Goal: Check status: Check status

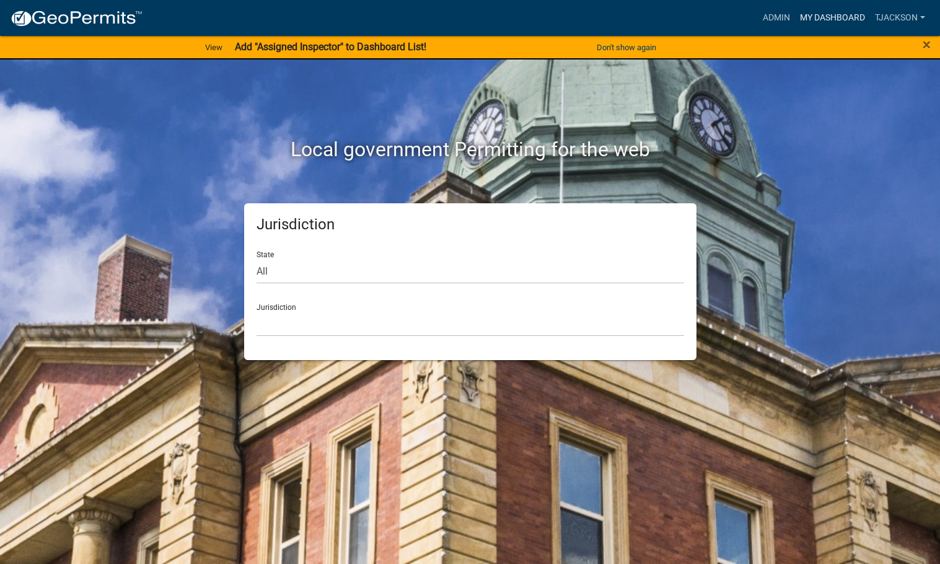
click at [802, 15] on link "My Dashboard" at bounding box center [832, 18] width 75 height 24
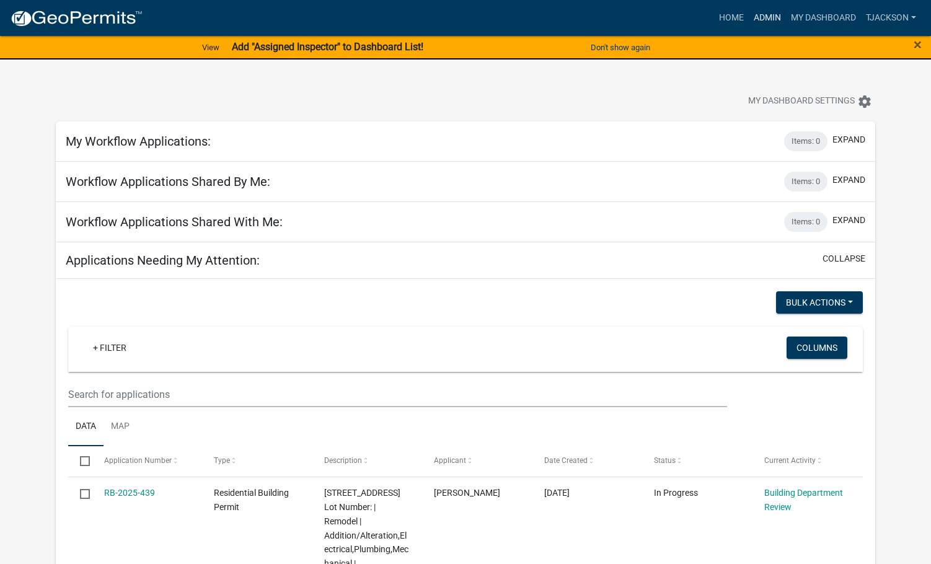
click at [769, 14] on link "Admin" at bounding box center [767, 18] width 37 height 24
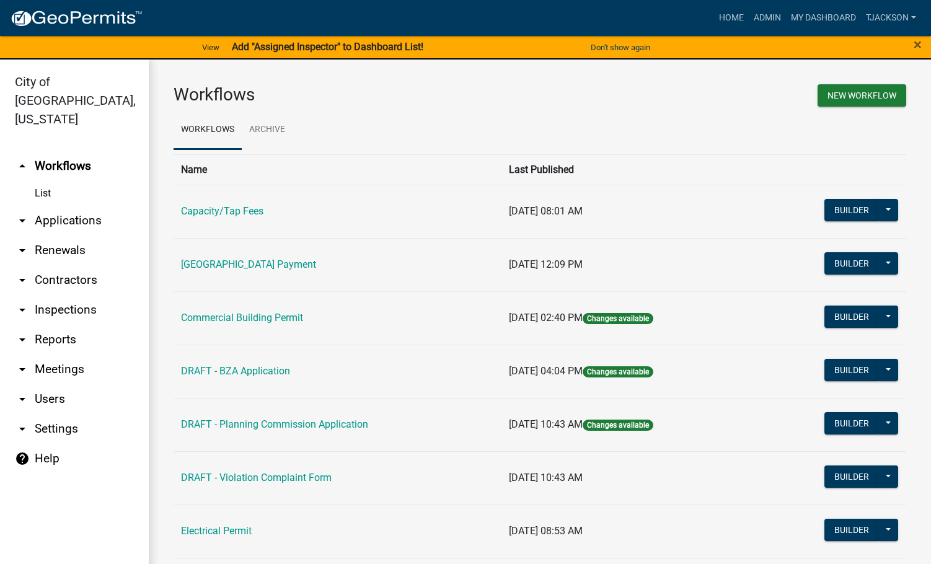
click at [63, 206] on link "arrow_drop_down Applications" at bounding box center [74, 221] width 149 height 30
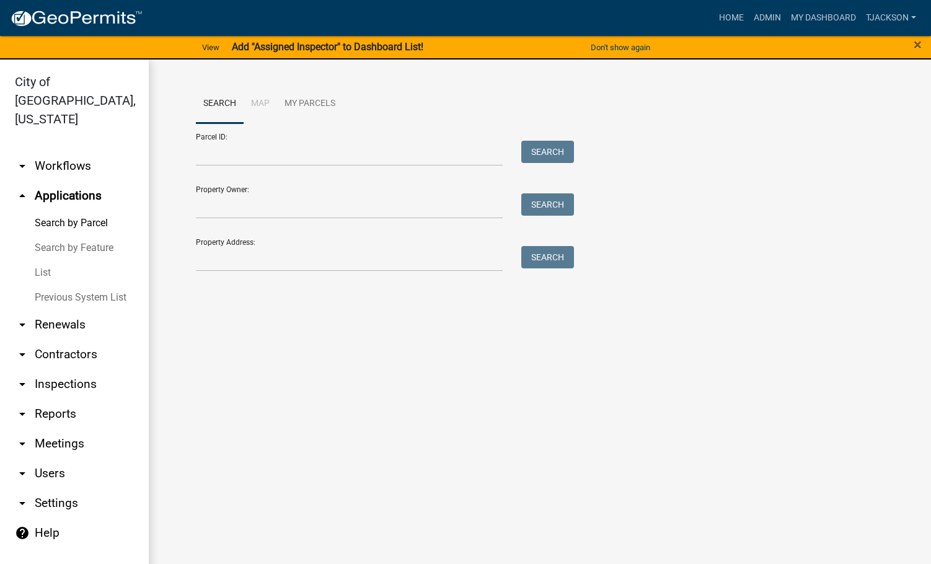
click at [56, 260] on link "List" at bounding box center [74, 272] width 149 height 25
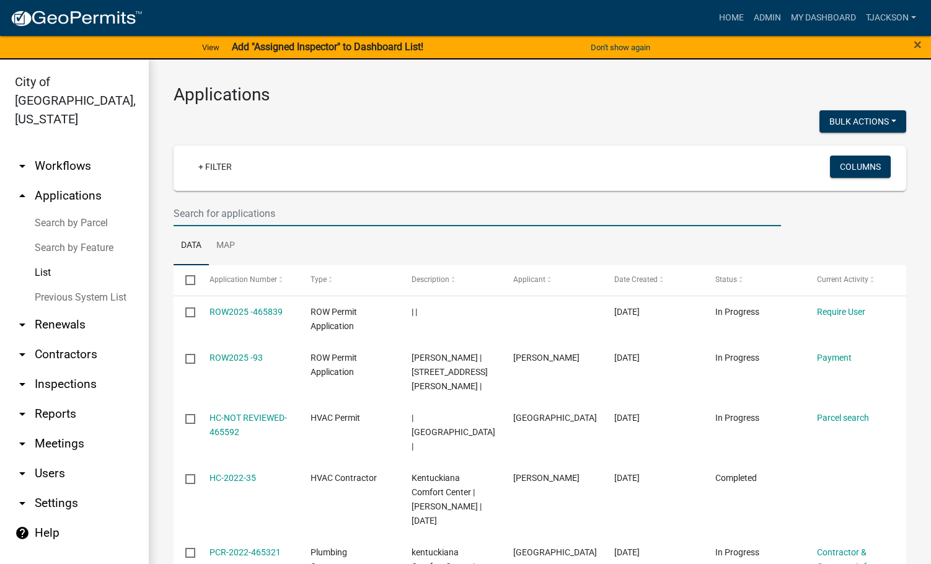
click at [273, 216] on input "text" at bounding box center [477, 213] width 607 height 25
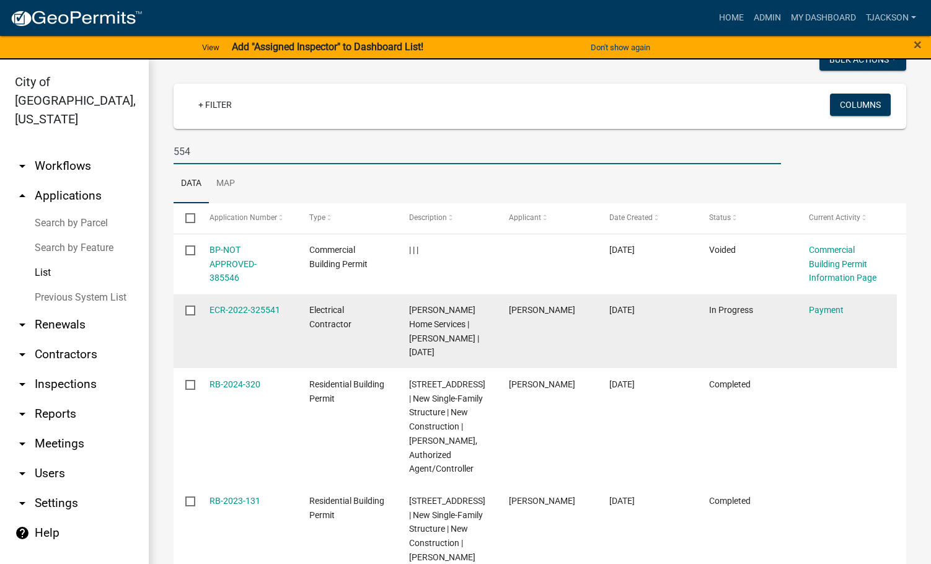
scroll to position [124, 0]
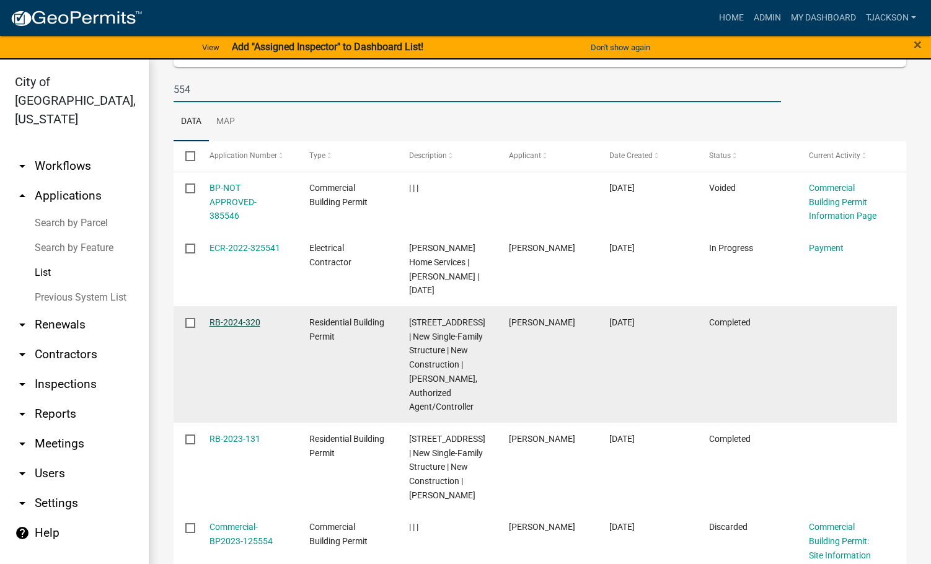
type input "554"
click at [222, 322] on link "RB-2024-320" at bounding box center [234, 322] width 51 height 10
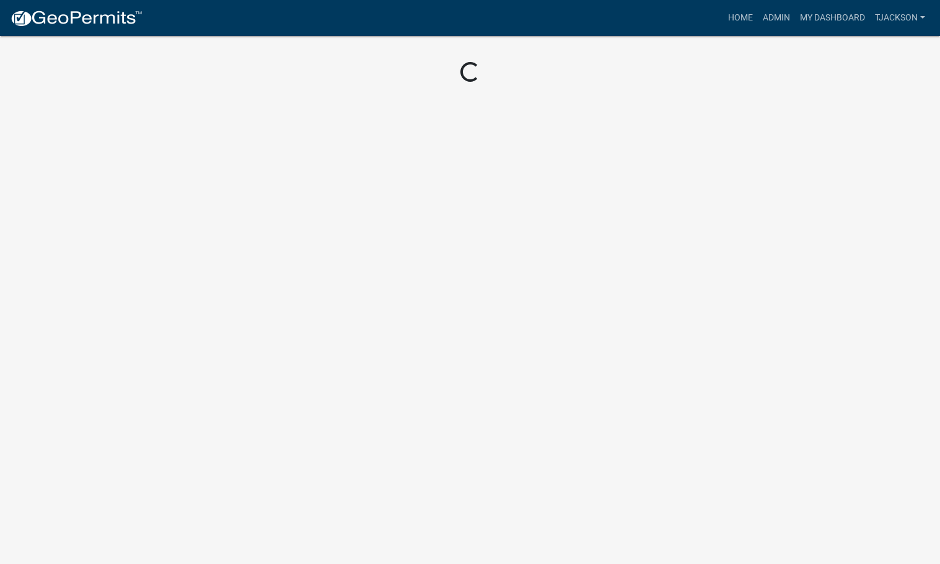
click at [222, 322] on body "Internet Explorer does NOT work with GeoPermits. Get a new browser for more sec…" at bounding box center [470, 282] width 940 height 564
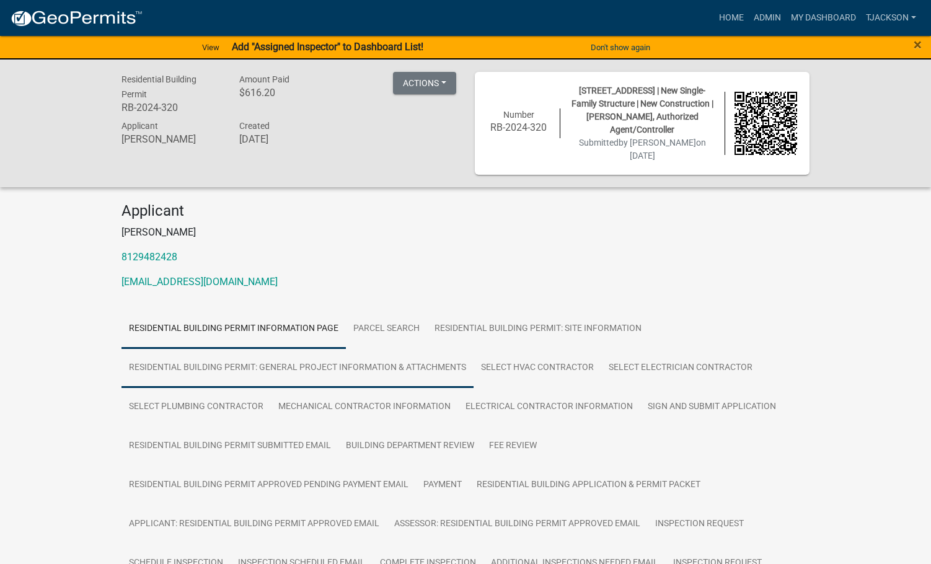
click at [380, 355] on link "Residential Building Permit: General Project Information & Attachments" at bounding box center [297, 368] width 352 height 40
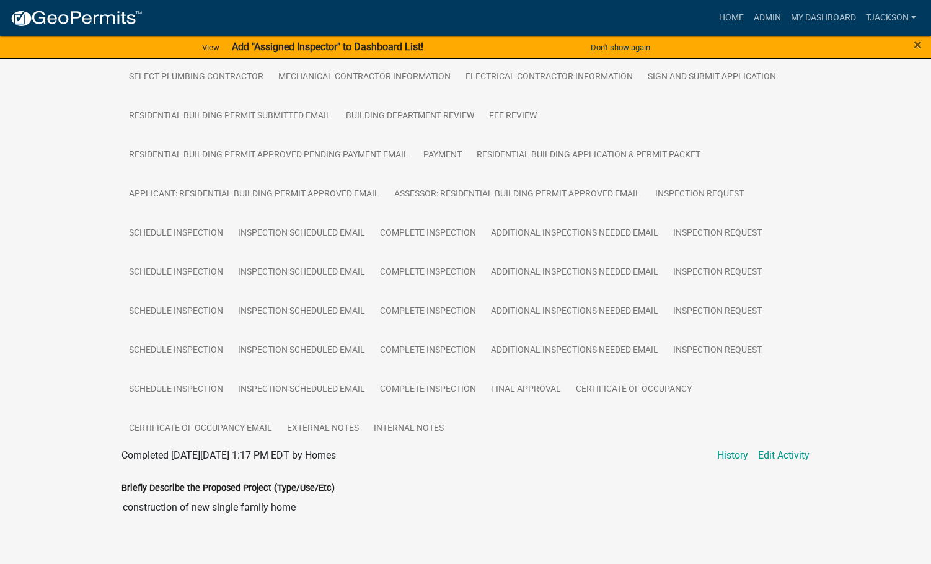
scroll to position [548, 0]
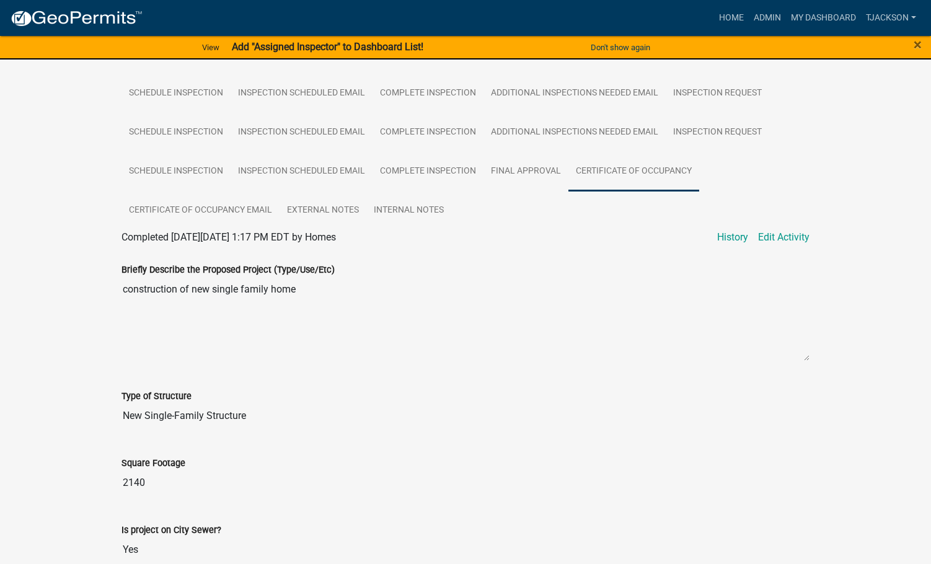
click at [617, 155] on link "Certificate of Occupancy" at bounding box center [633, 172] width 131 height 40
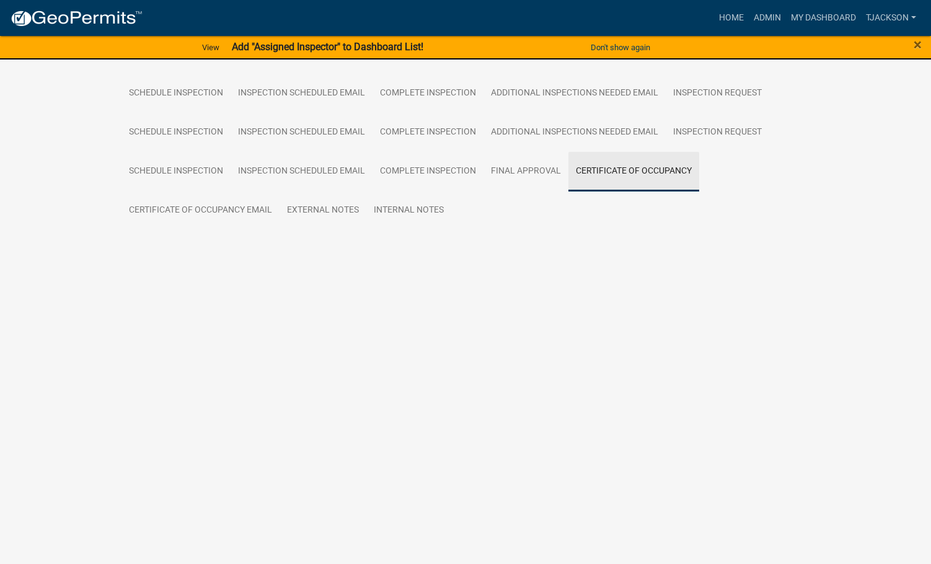
scroll to position [283, 0]
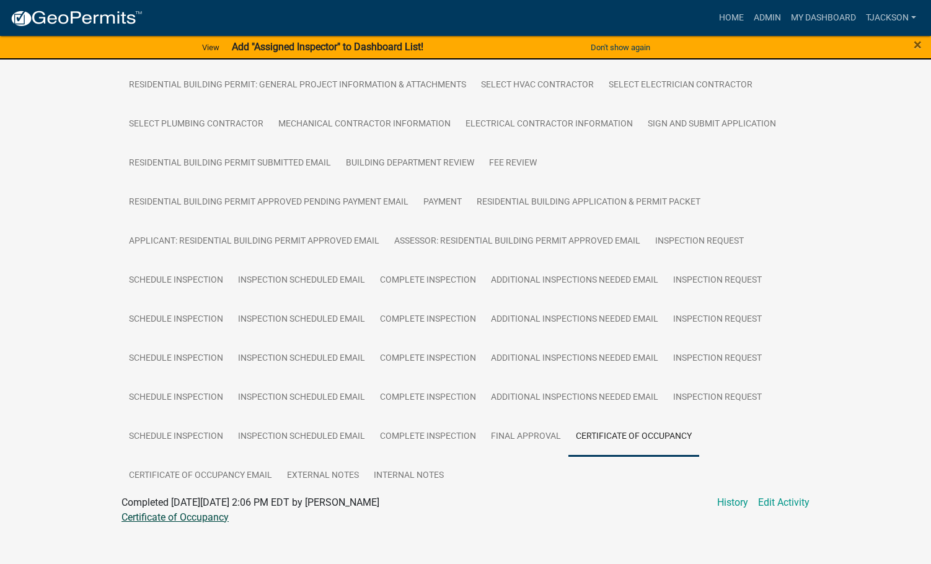
click at [195, 511] on link "Certificate of Occupancy" at bounding box center [174, 517] width 107 height 12
click at [196, 511] on link "Certificate of Occupancy" at bounding box center [174, 517] width 107 height 12
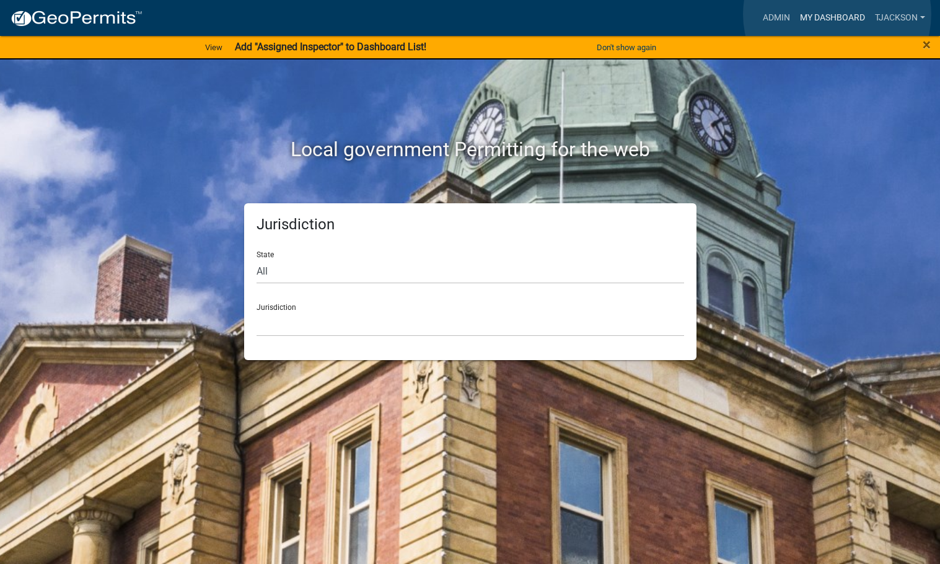
click at [837, 14] on link "My Dashboard" at bounding box center [832, 18] width 75 height 24
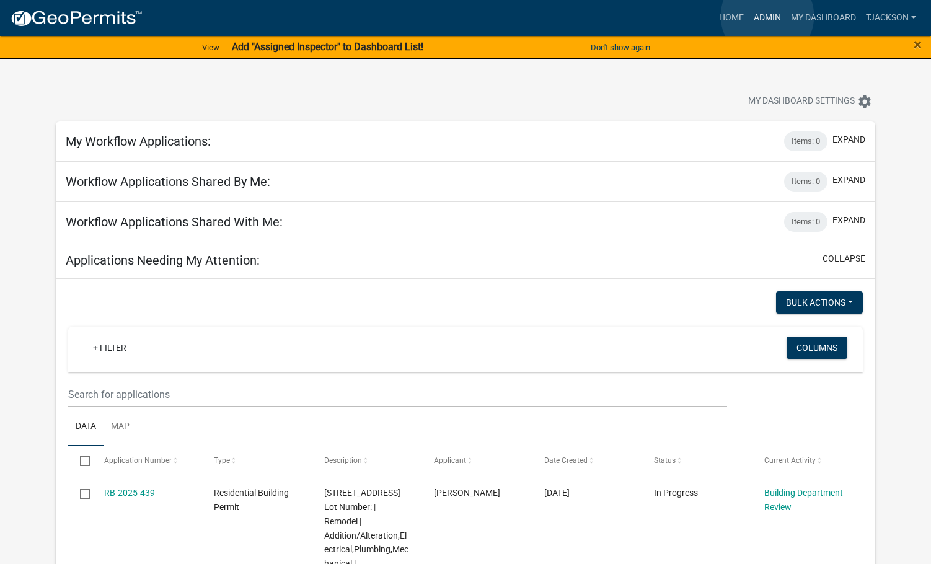
click at [767, 16] on link "Admin" at bounding box center [767, 18] width 37 height 24
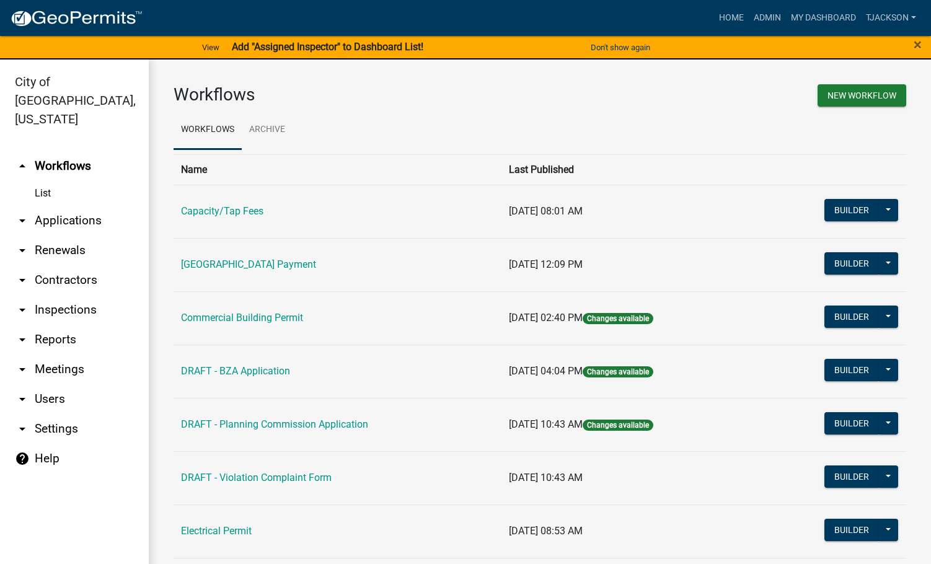
click at [87, 206] on link "arrow_drop_down Applications" at bounding box center [74, 221] width 149 height 30
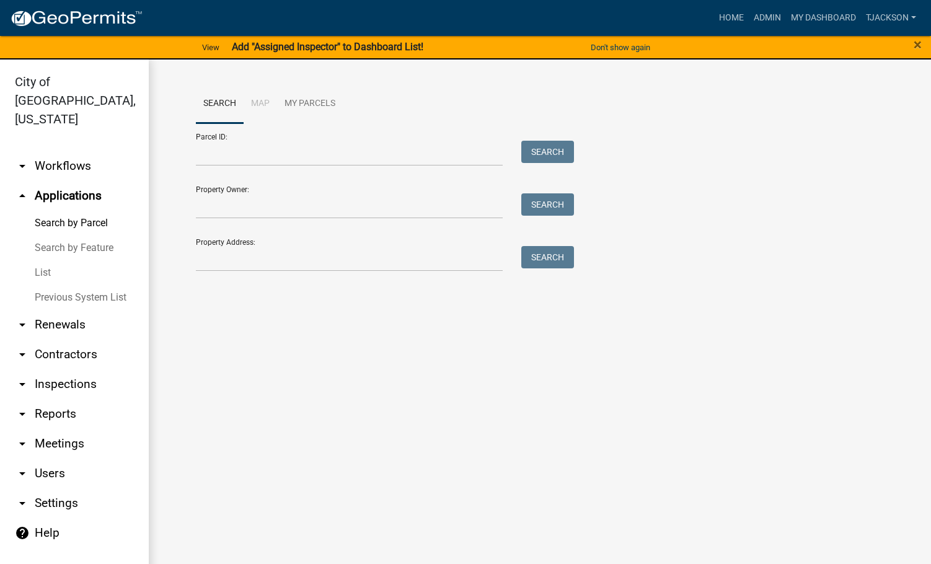
click at [53, 260] on link "List" at bounding box center [74, 272] width 149 height 25
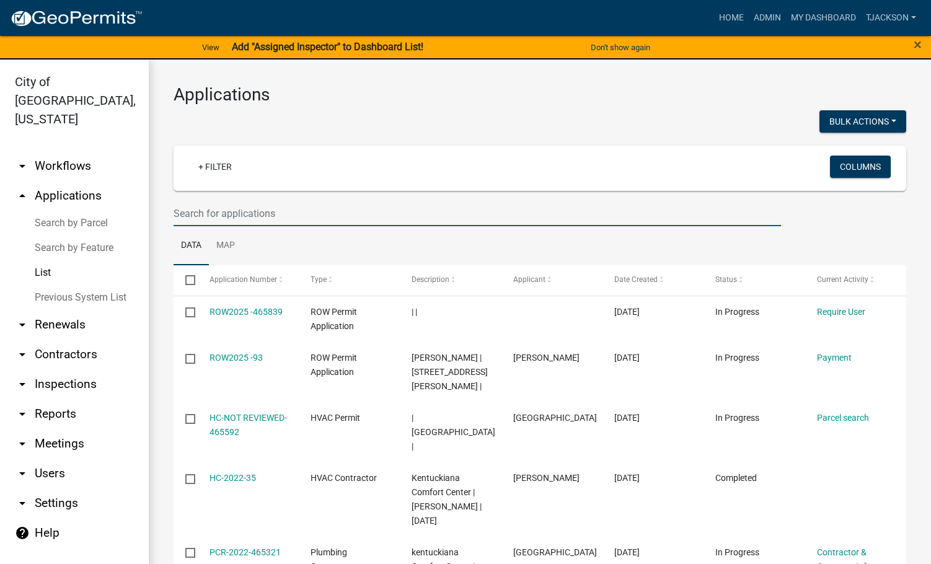
click at [232, 213] on input "text" at bounding box center [477, 213] width 607 height 25
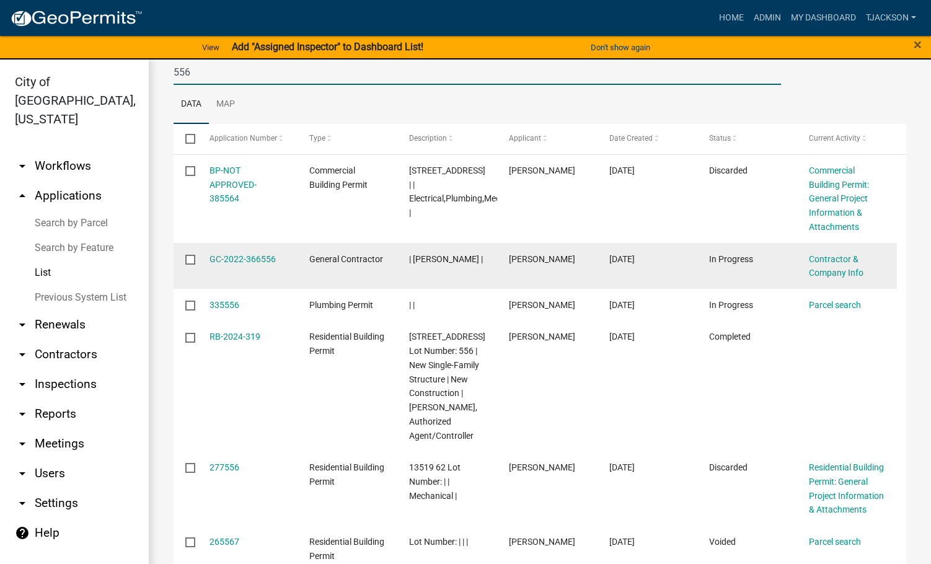
scroll to position [186, 0]
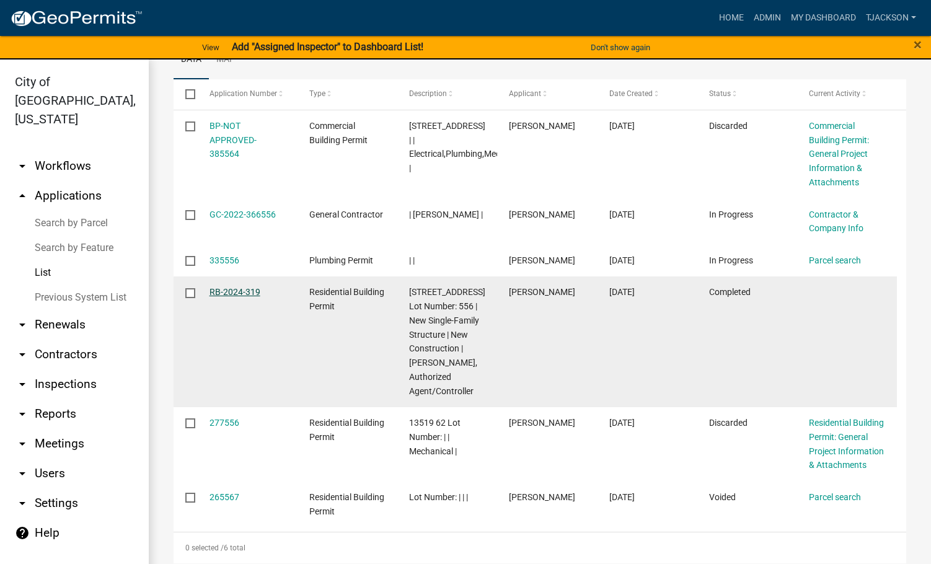
type input "556"
click at [229, 297] on link "RB-2024-319" at bounding box center [234, 292] width 51 height 10
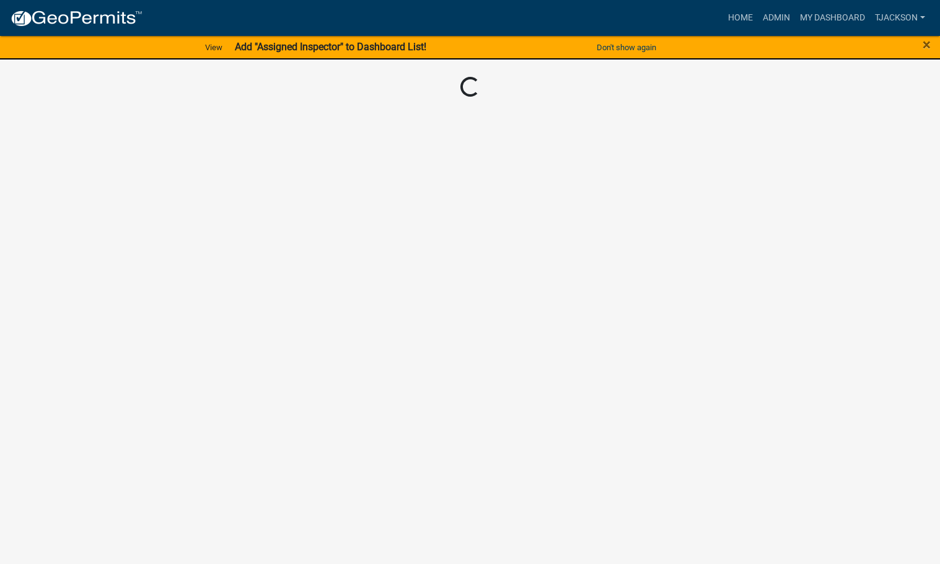
click at [229, 308] on body "Internet Explorer does NOT work with GeoPermits. Get a new browser for more sec…" at bounding box center [470, 282] width 940 height 564
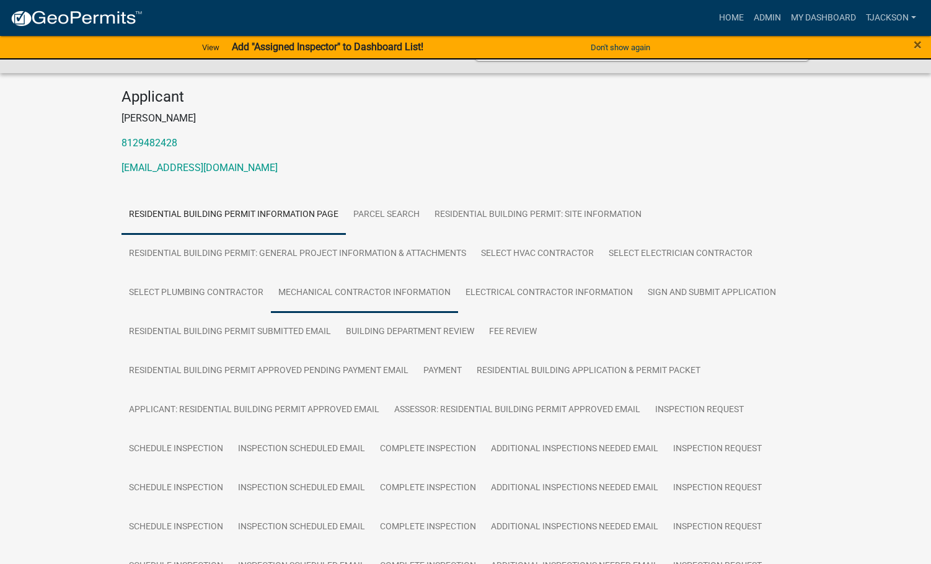
scroll to position [124, 0]
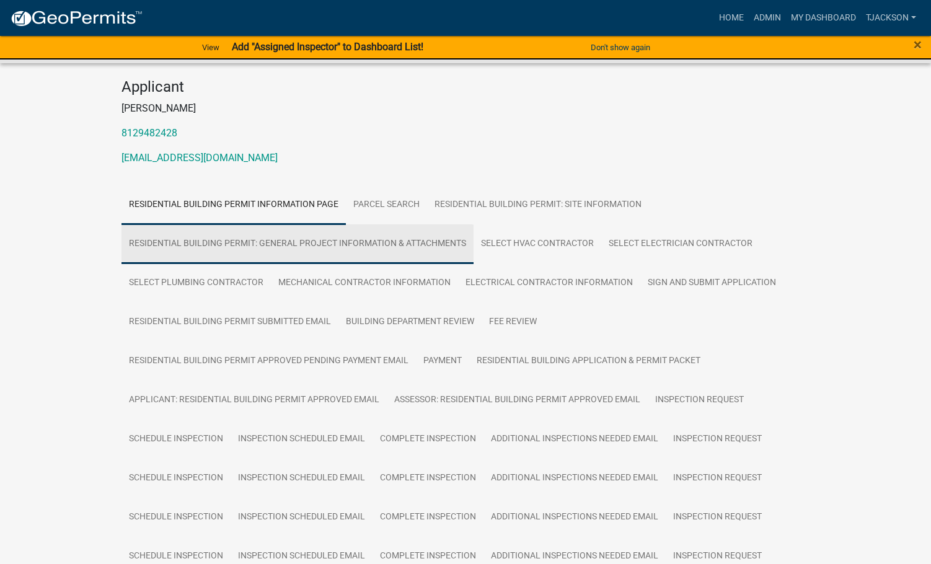
click at [395, 233] on link "Residential Building Permit: General Project Information & Attachments" at bounding box center [297, 244] width 352 height 40
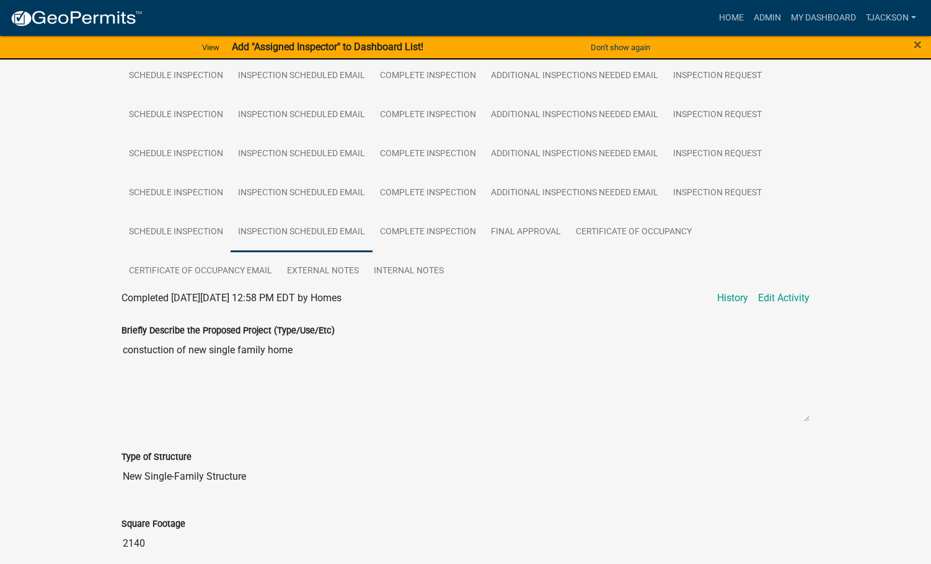
scroll to position [486, 0]
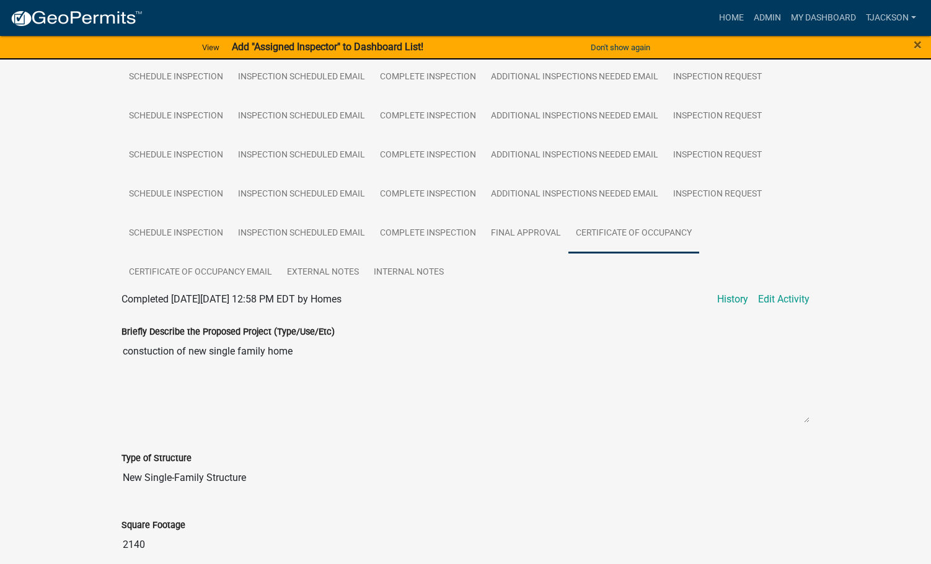
click at [631, 218] on link "Certificate of Occupancy" at bounding box center [633, 234] width 131 height 40
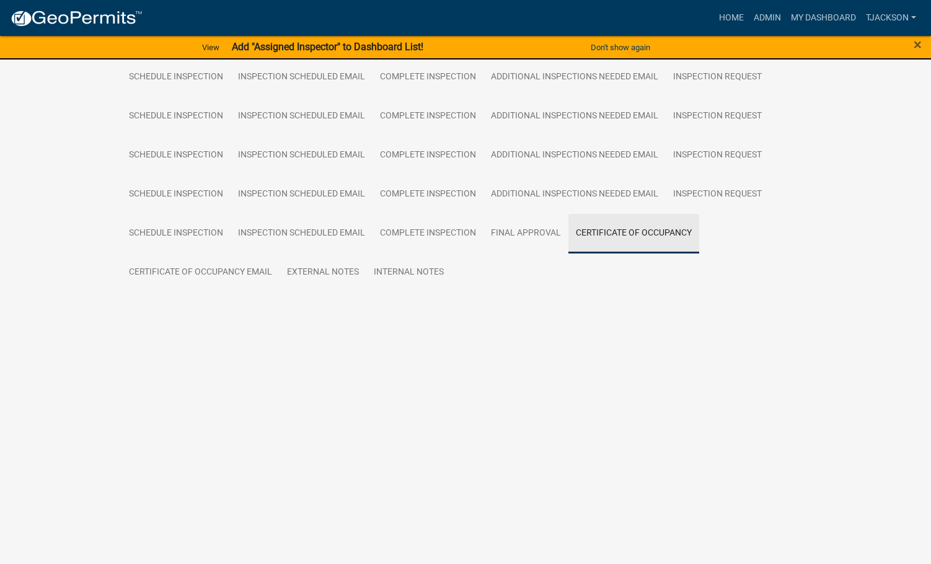
scroll to position [283, 0]
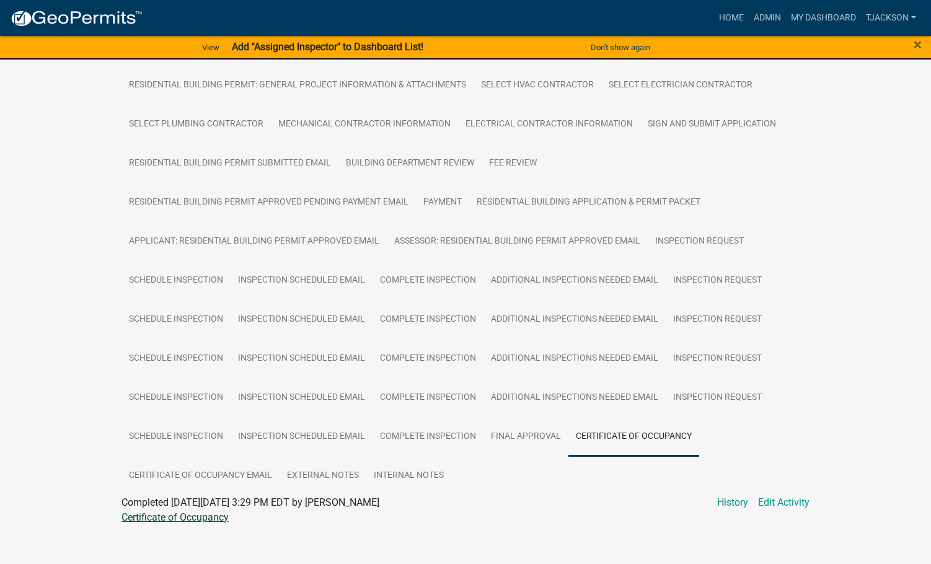
click at [208, 511] on link "Certificate of Occupancy" at bounding box center [174, 517] width 107 height 12
click at [152, 511] on link "Certificate of Occupancy" at bounding box center [174, 517] width 107 height 12
